Goal: Information Seeking & Learning: Learn about a topic

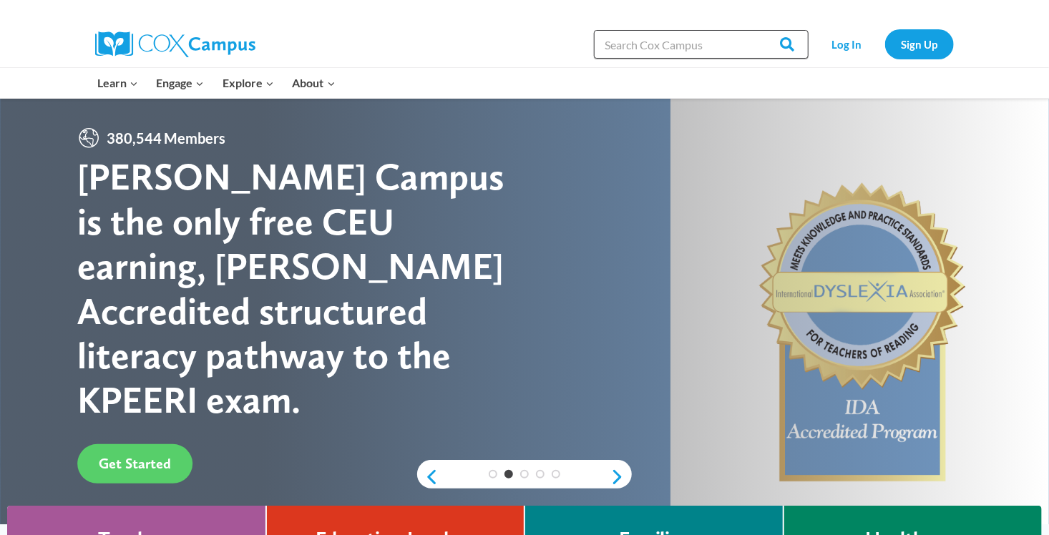
click at [710, 47] on input "Search in [URL][DOMAIN_NAME]" at bounding box center [701, 44] width 215 height 29
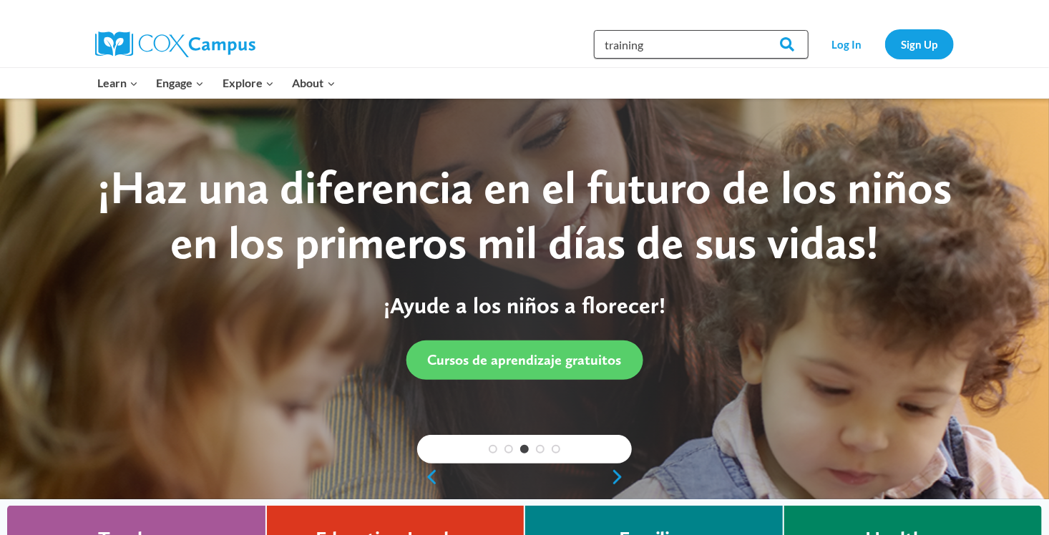
type input "training"
click at [753, 30] on input "Search" at bounding box center [781, 44] width 56 height 29
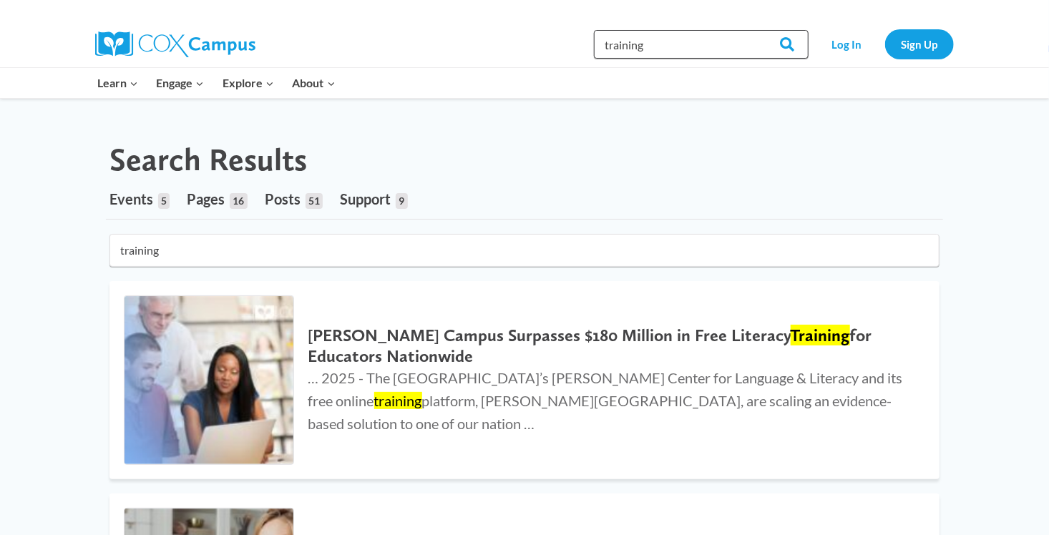
click at [656, 53] on input "training" at bounding box center [701, 44] width 215 height 29
type input "t"
type input "[MEDICAL_DATA]"
click at [753, 30] on input "Search" at bounding box center [781, 44] width 56 height 29
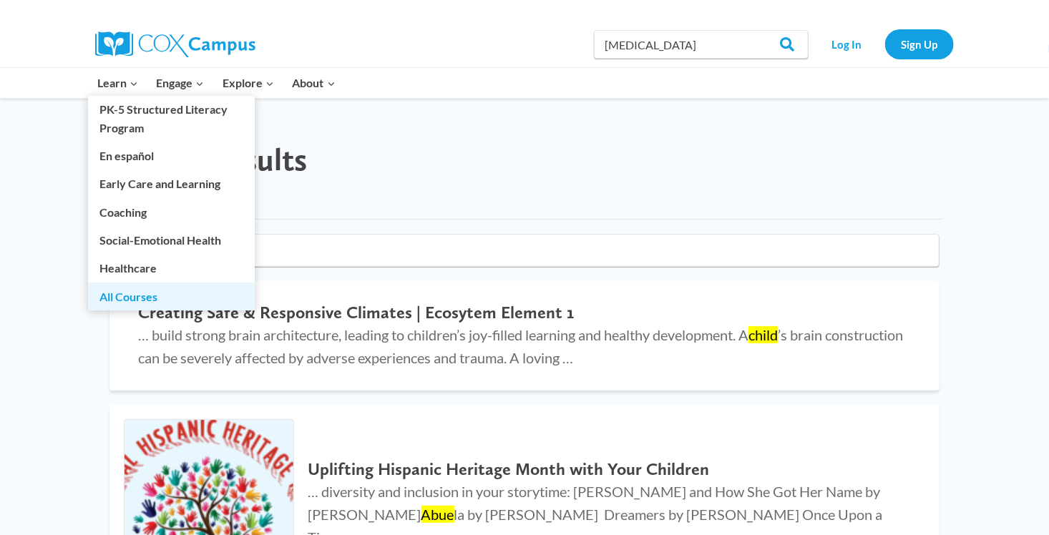
click at [145, 303] on link "All Courses" at bounding box center [171, 296] width 167 height 27
